Goal: Find specific page/section: Find specific page/section

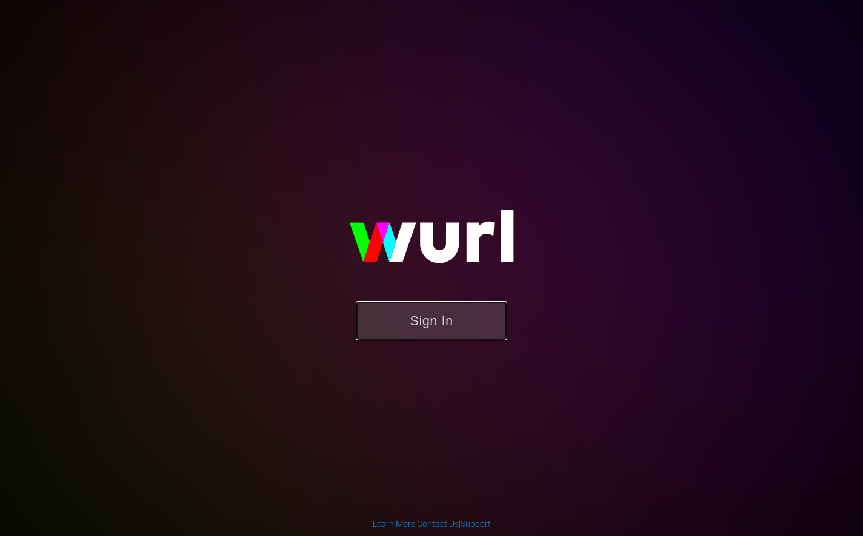
click at [452, 333] on button "Sign In" at bounding box center [432, 320] width 152 height 39
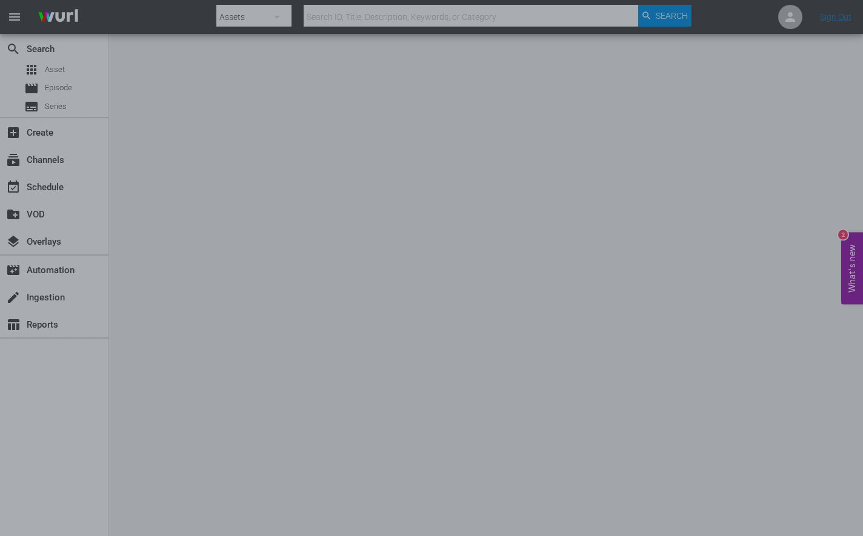
click at [138, 108] on div at bounding box center [431, 268] width 863 height 536
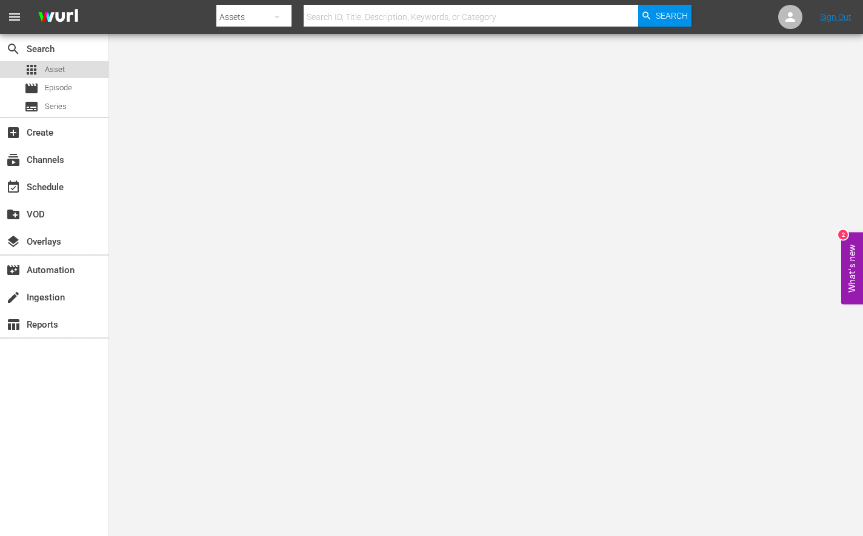
click at [71, 75] on div "apps Asset" at bounding box center [54, 69] width 108 height 17
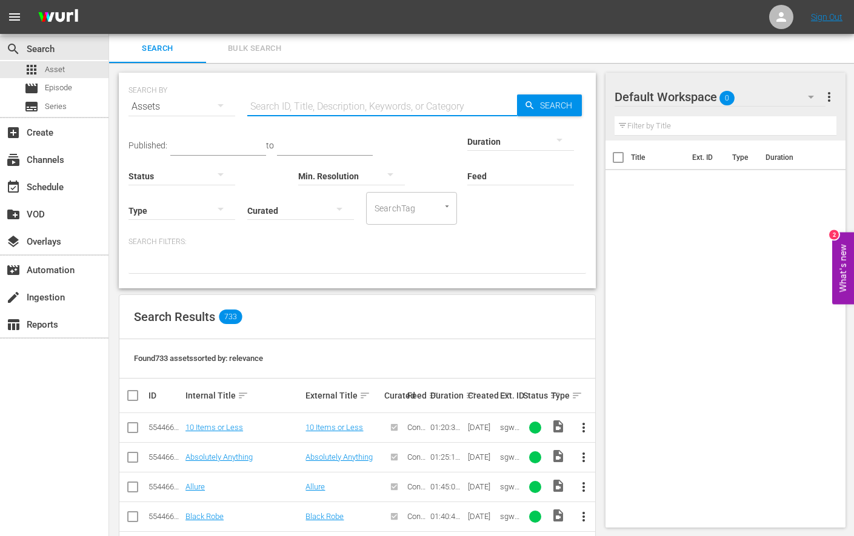
click at [308, 106] on input "text" at bounding box center [382, 106] width 270 height 29
type input "postal"
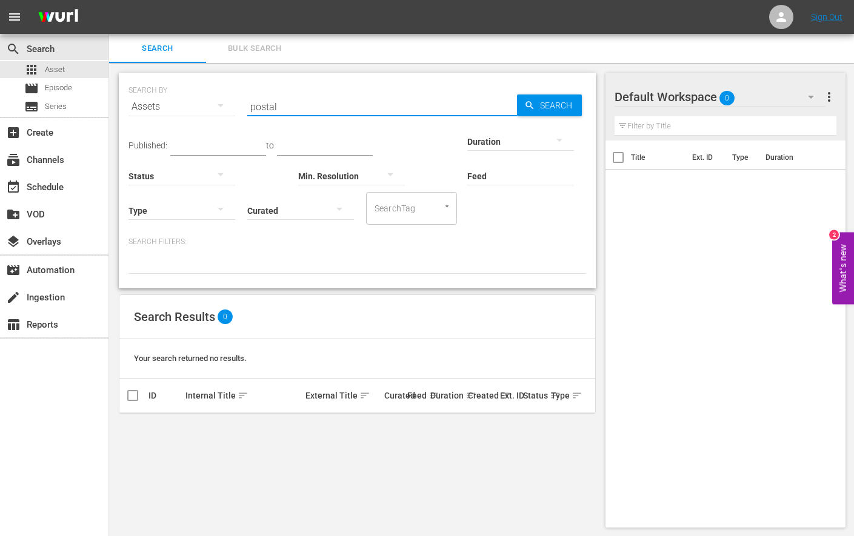
drag, startPoint x: 320, startPoint y: 108, endPoint x: 159, endPoint y: 95, distance: 161.1
click at [159, 95] on div "SEARCH BY Search By Assets Search ID, Title, Description, Keywords, or Category…" at bounding box center [357, 100] width 458 height 44
